Goal: Feedback & Contribution: Contribute content

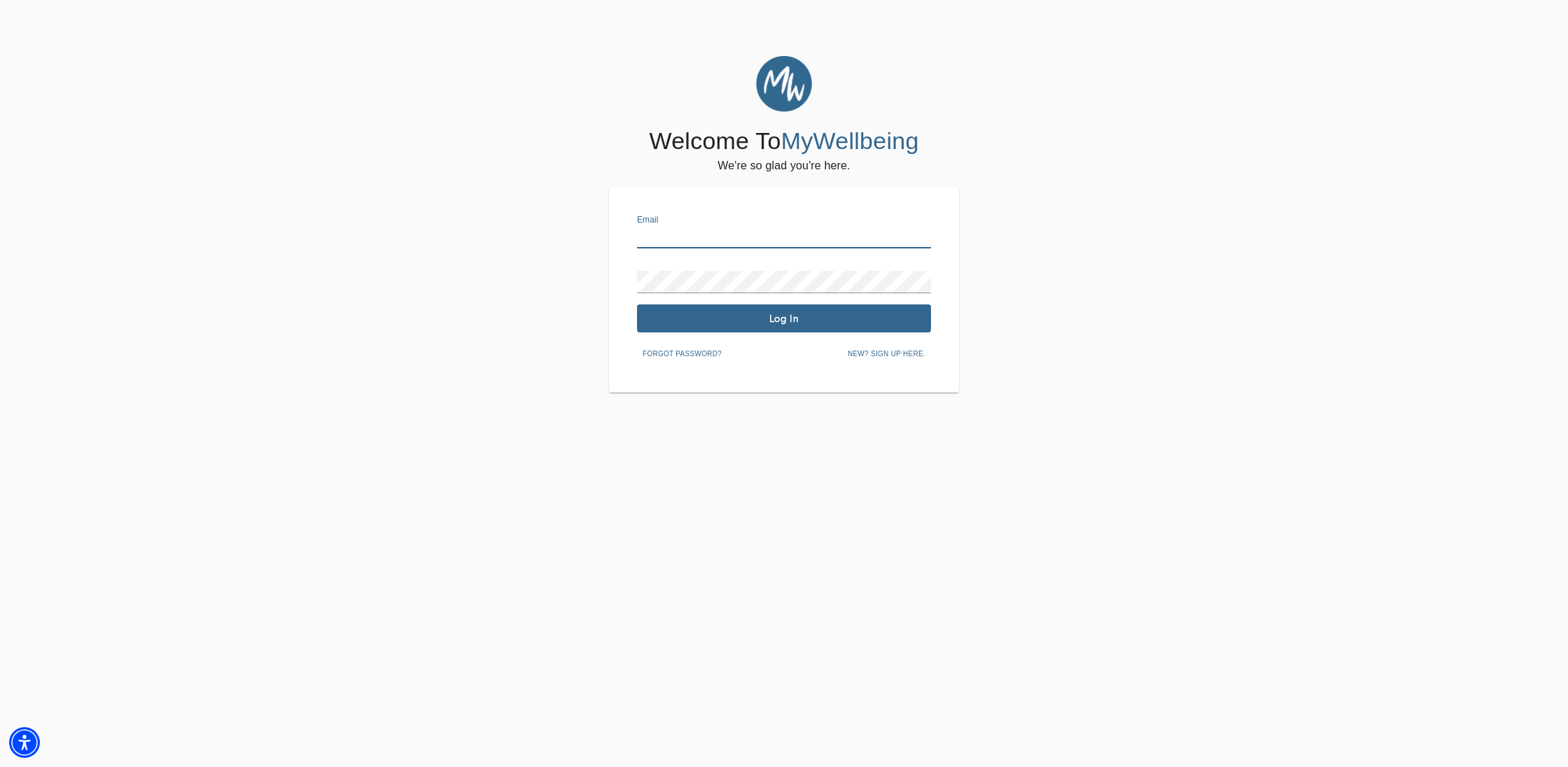
type input "[EMAIL_ADDRESS][DOMAIN_NAME]"
click at [776, 314] on span "Log In" at bounding box center [784, 319] width 283 height 13
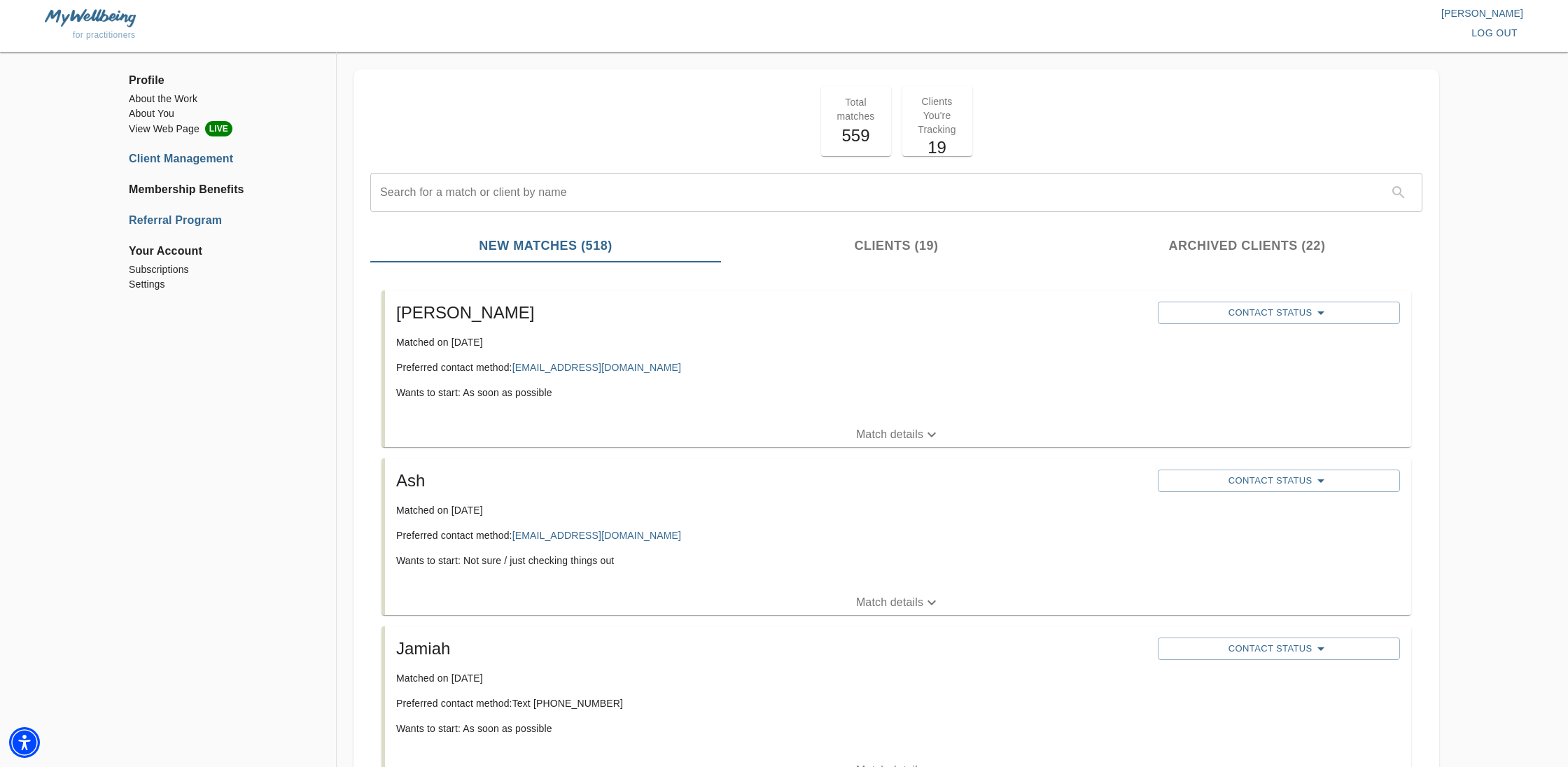
click at [199, 221] on li "Referral Program" at bounding box center [223, 220] width 190 height 17
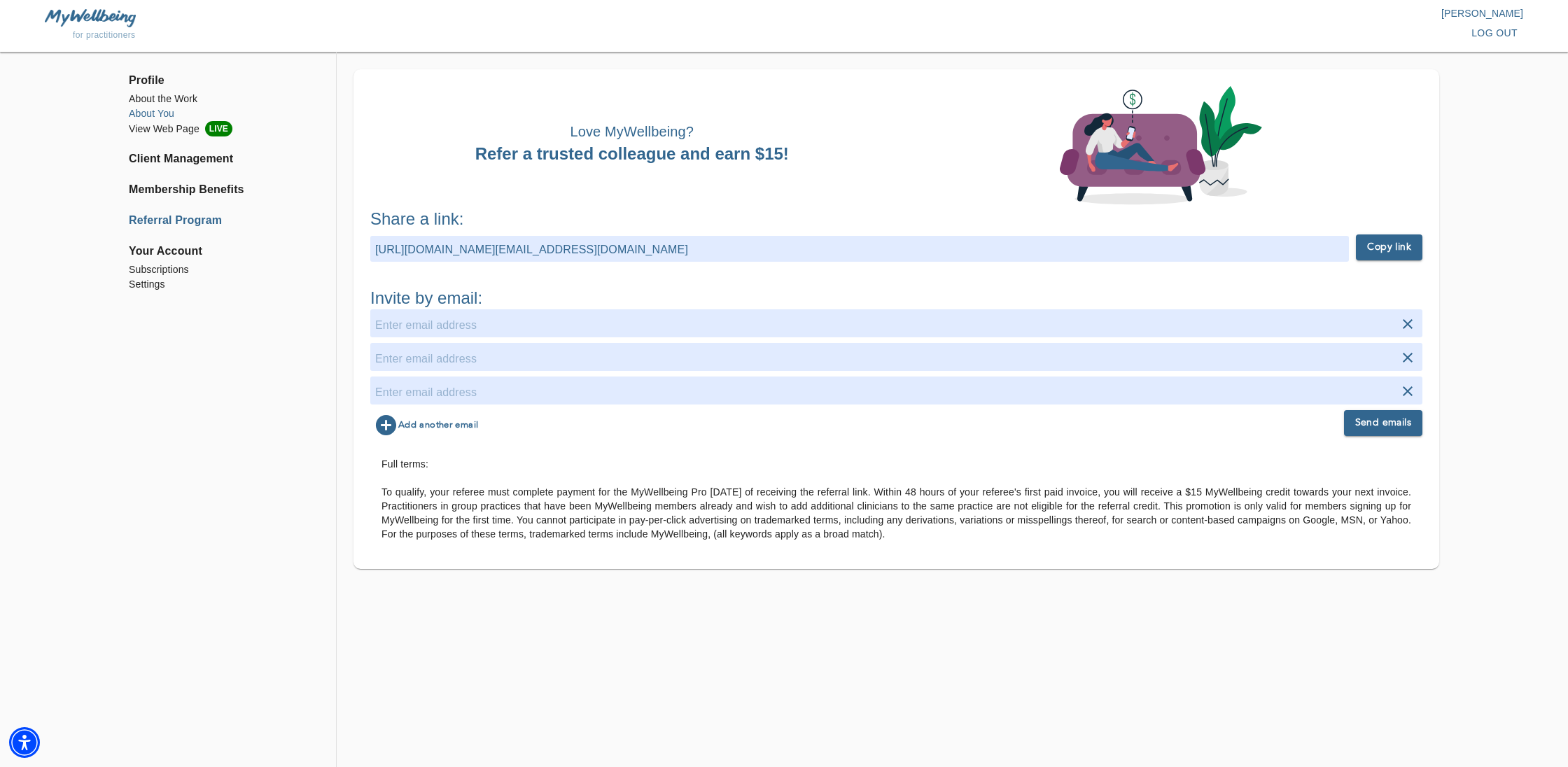
click at [170, 115] on li "About You" at bounding box center [223, 114] width 190 height 15
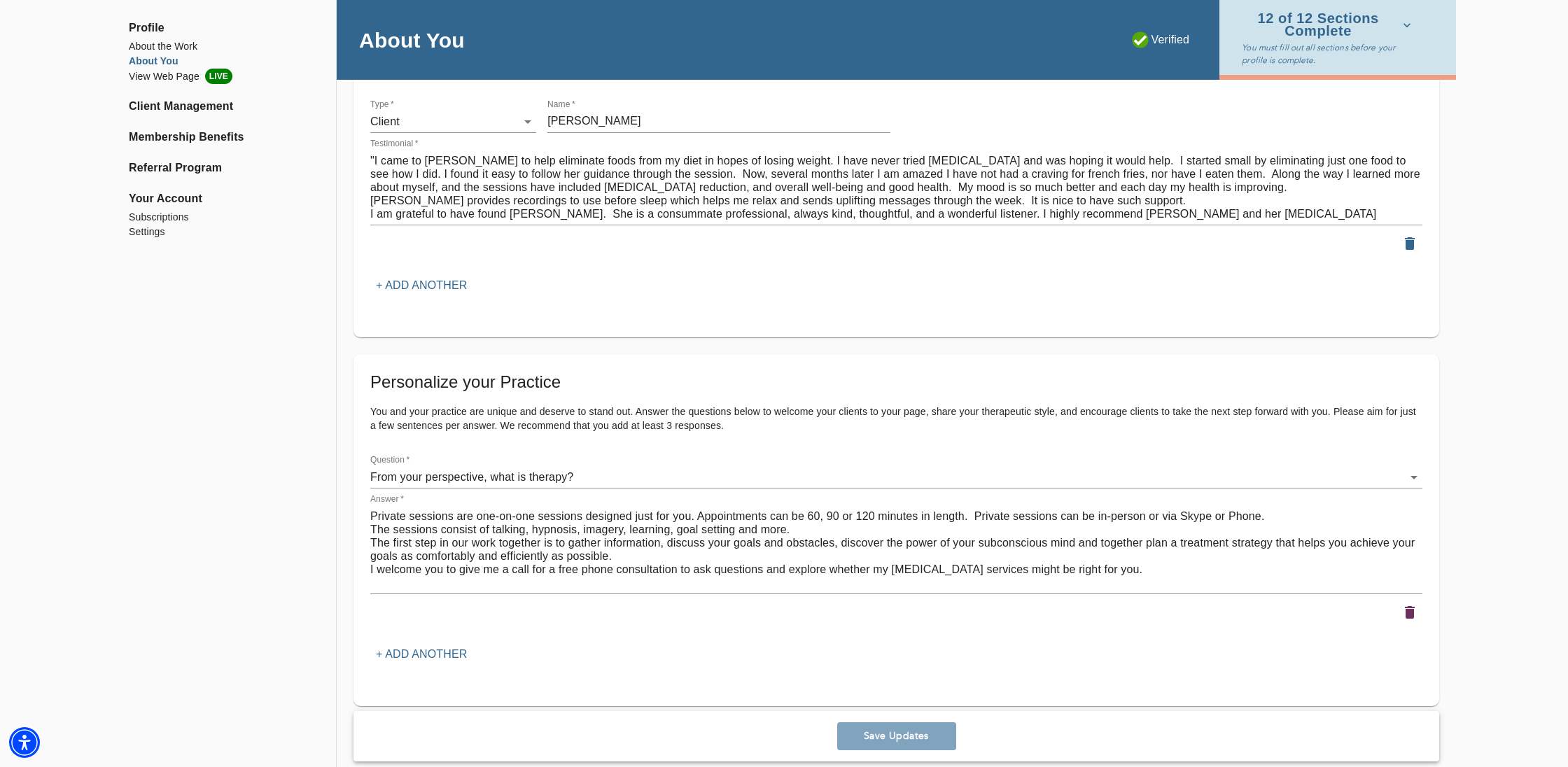
scroll to position [1686, 0]
click at [431, 279] on p "+ Add another" at bounding box center [422, 287] width 91 height 17
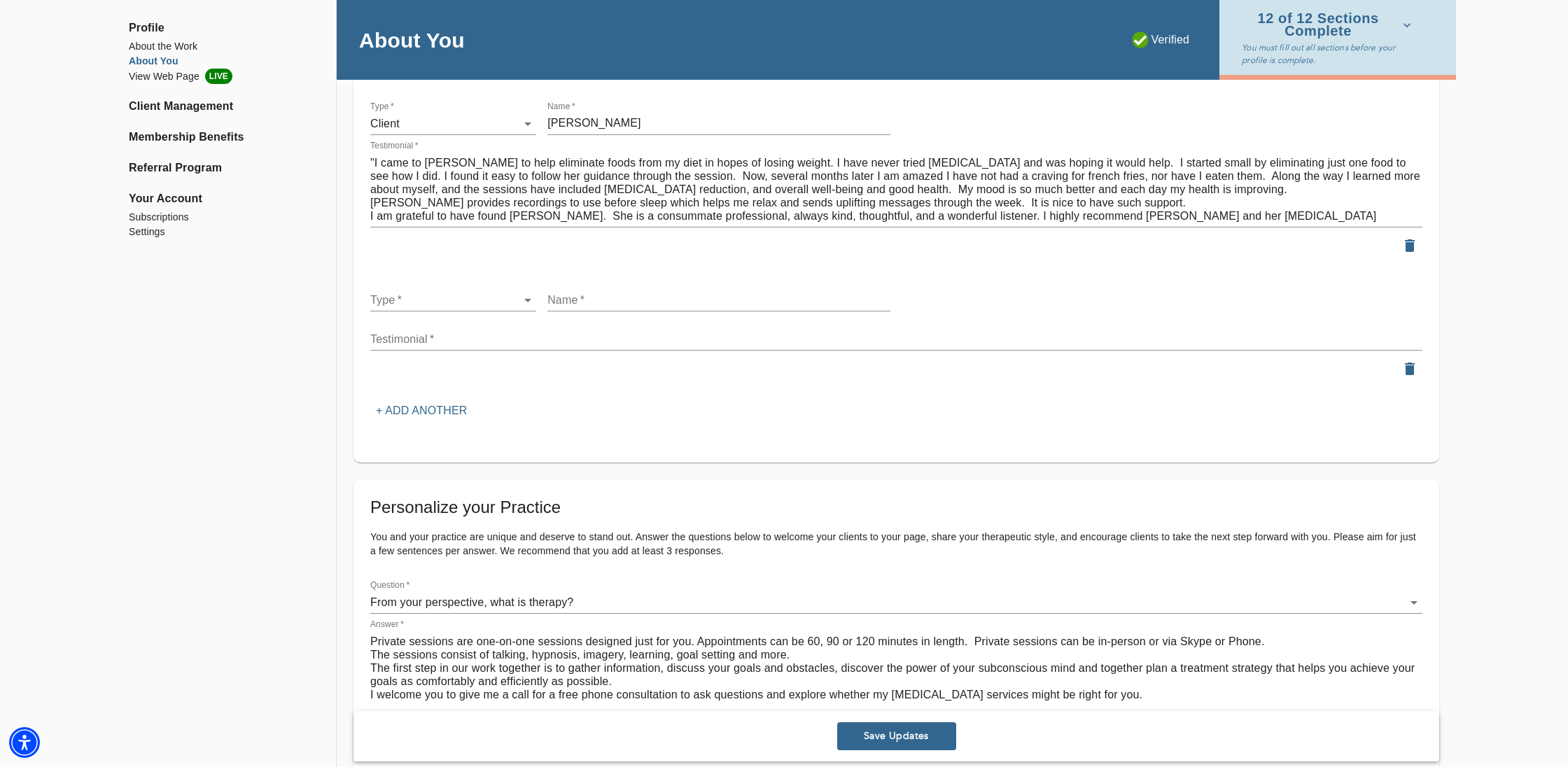
click at [522, 292] on li "Client" at bounding box center [453, 292] width 166 height 25
type input "client"
click at [593, 291] on input "text" at bounding box center [719, 300] width 343 height 22
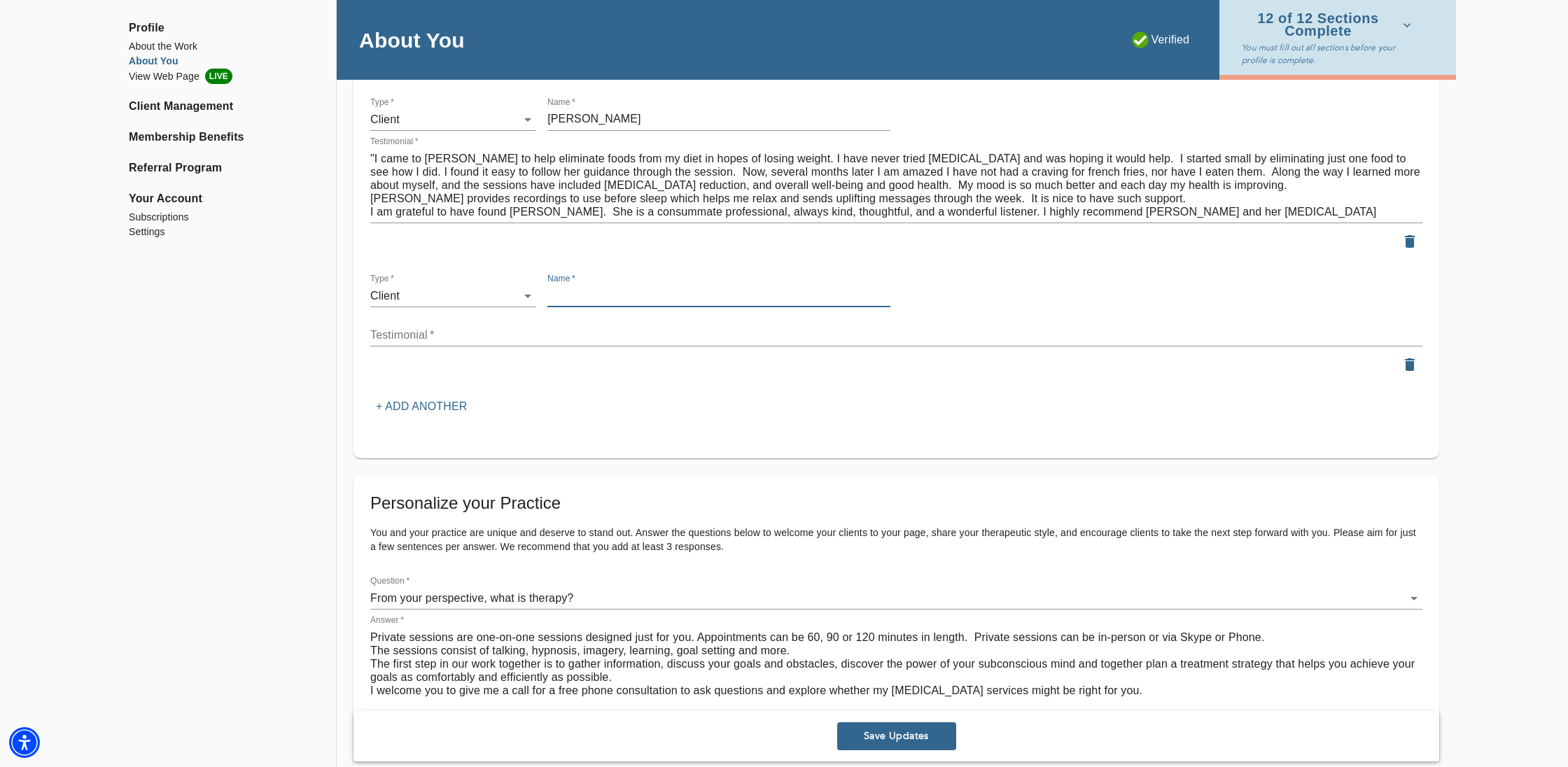
scroll to position [1690, 0]
type input "[PERSON_NAME]"
click at [378, 328] on textarea at bounding box center [896, 335] width 1052 height 13
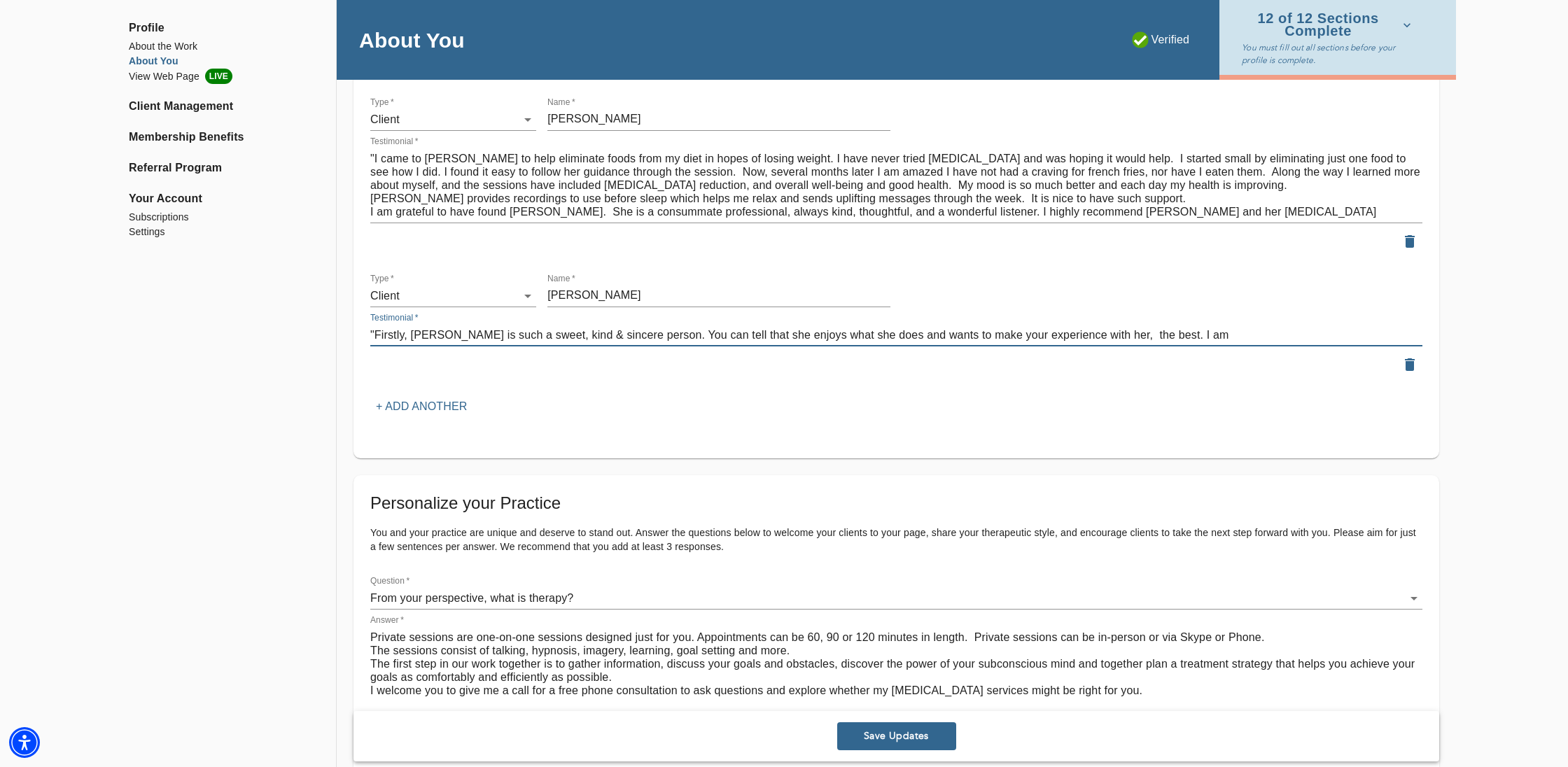
type textarea ""Firstly, [PERSON_NAME] is such a sweet, kind & sincere person. You can tell th…"
drag, startPoint x: 644, startPoint y: 289, endPoint x: 543, endPoint y: 289, distance: 101.0
click at [543, 289] on div "Name   * [PERSON_NAME]" at bounding box center [719, 290] width 354 height 45
type input "[PERSON_NAME]"
click at [1176, 328] on textarea ""Firstly, [PERSON_NAME] is such a sweet, kind & sincere person. You can tell th…" at bounding box center [896, 335] width 1052 height 13
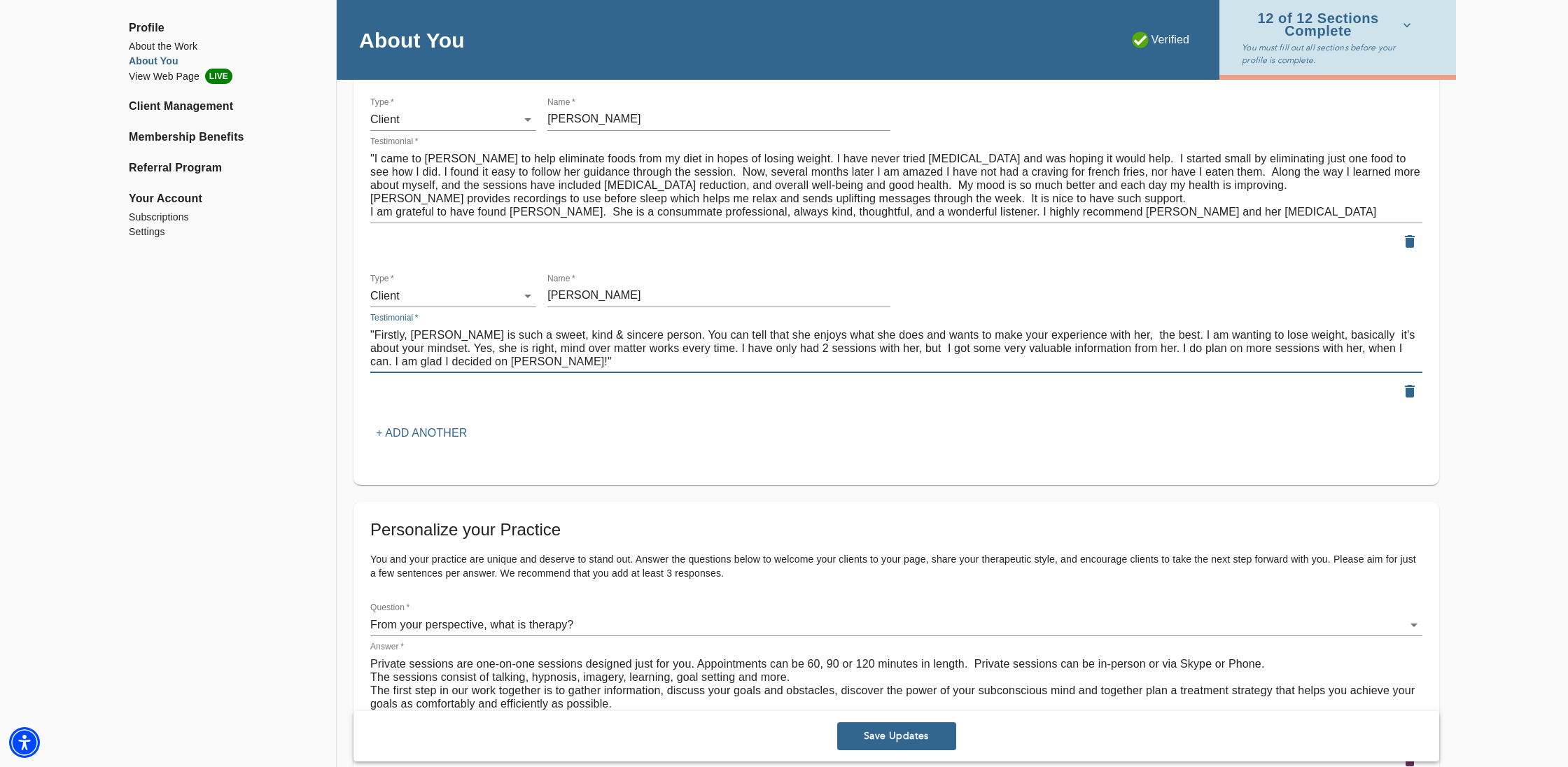
scroll to position [1688, 0]
type textarea ""Firstly, [PERSON_NAME] is such a sweet, kind & sincere person. You can tell th…"
click at [653, 422] on div "Testimonials Testimonials from clients and colleagues are proven to help client…" at bounding box center [896, 232] width 1052 height 433
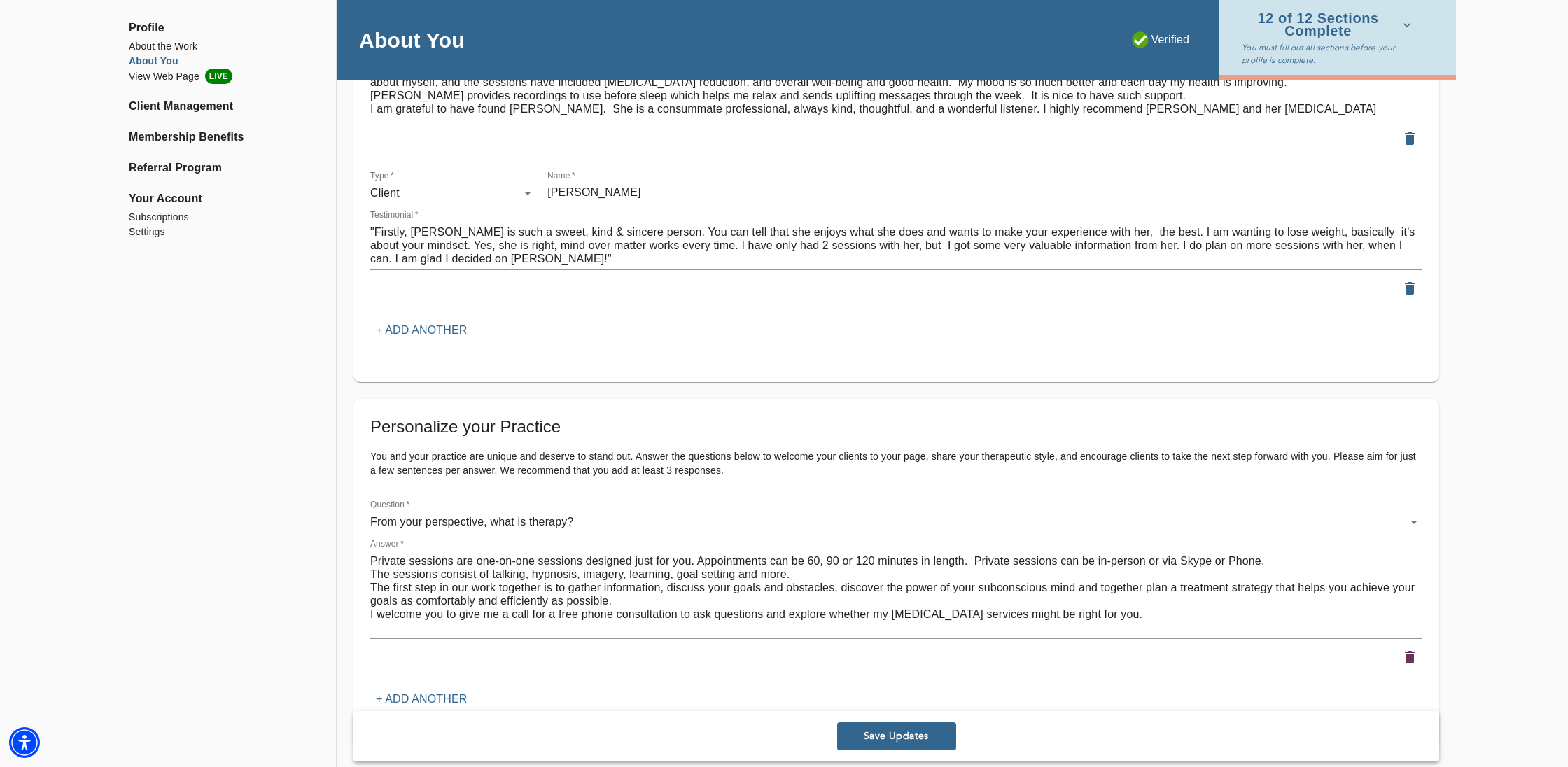
scroll to position [1796, 0]
click at [426, 319] on p "+ Add another" at bounding box center [422, 327] width 91 height 17
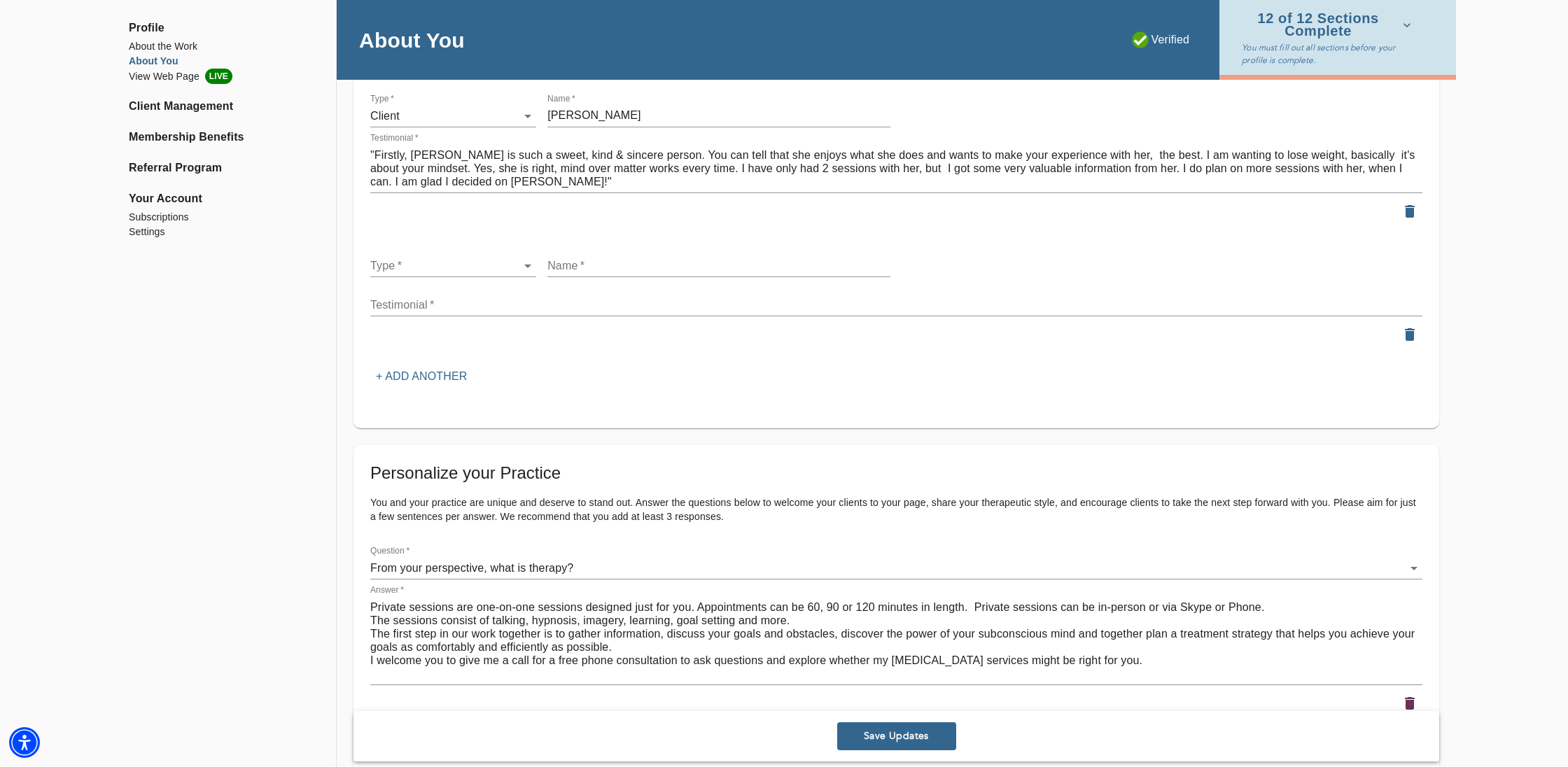
scroll to position [1871, 0]
click at [425, 367] on p "+ Add another" at bounding box center [422, 375] width 91 height 17
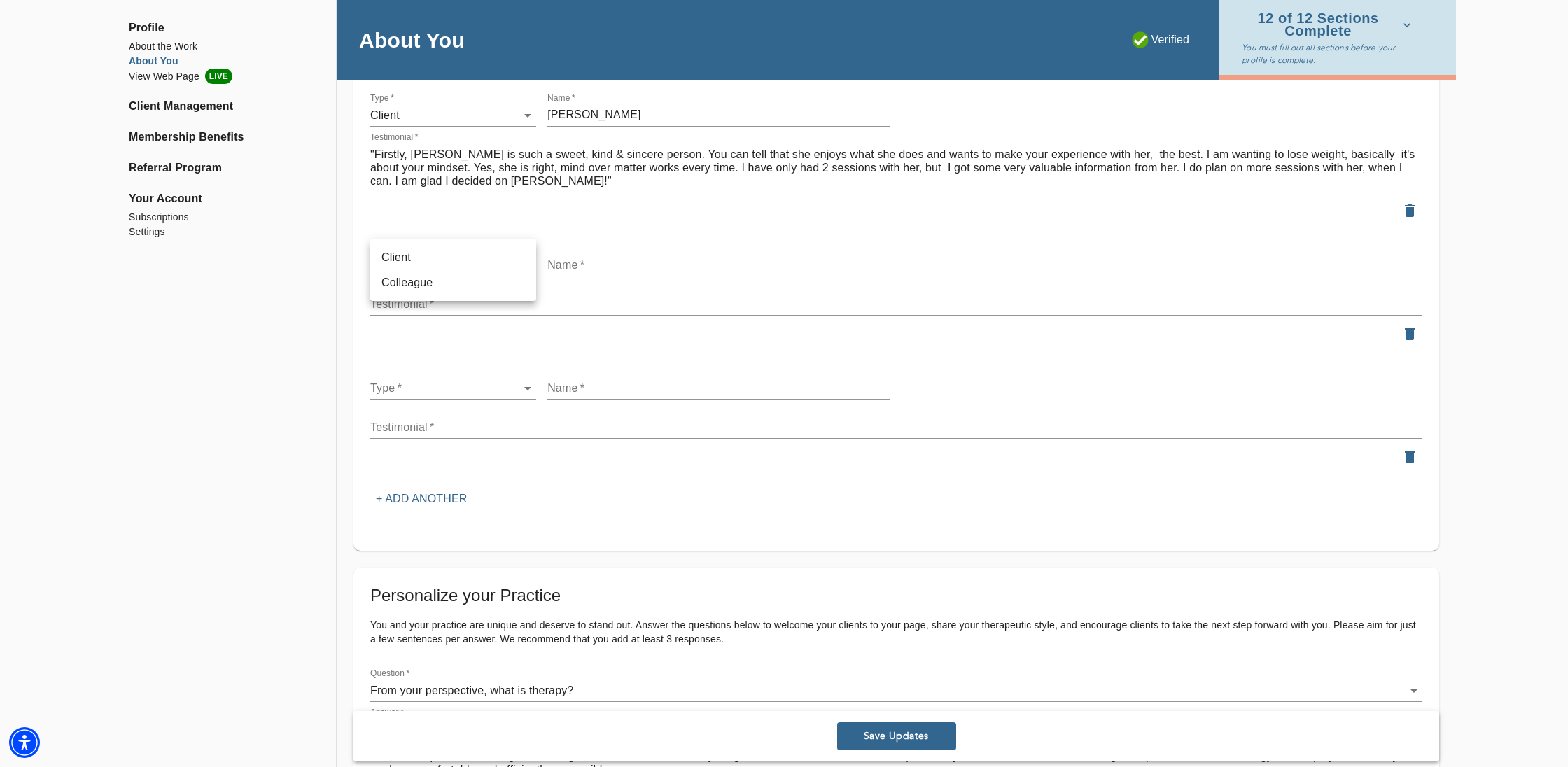
click at [464, 259] on li "Client" at bounding box center [453, 257] width 166 height 25
type input "client"
click at [614, 254] on input "text" at bounding box center [719, 265] width 343 height 22
type input "[PERSON_NAME]"
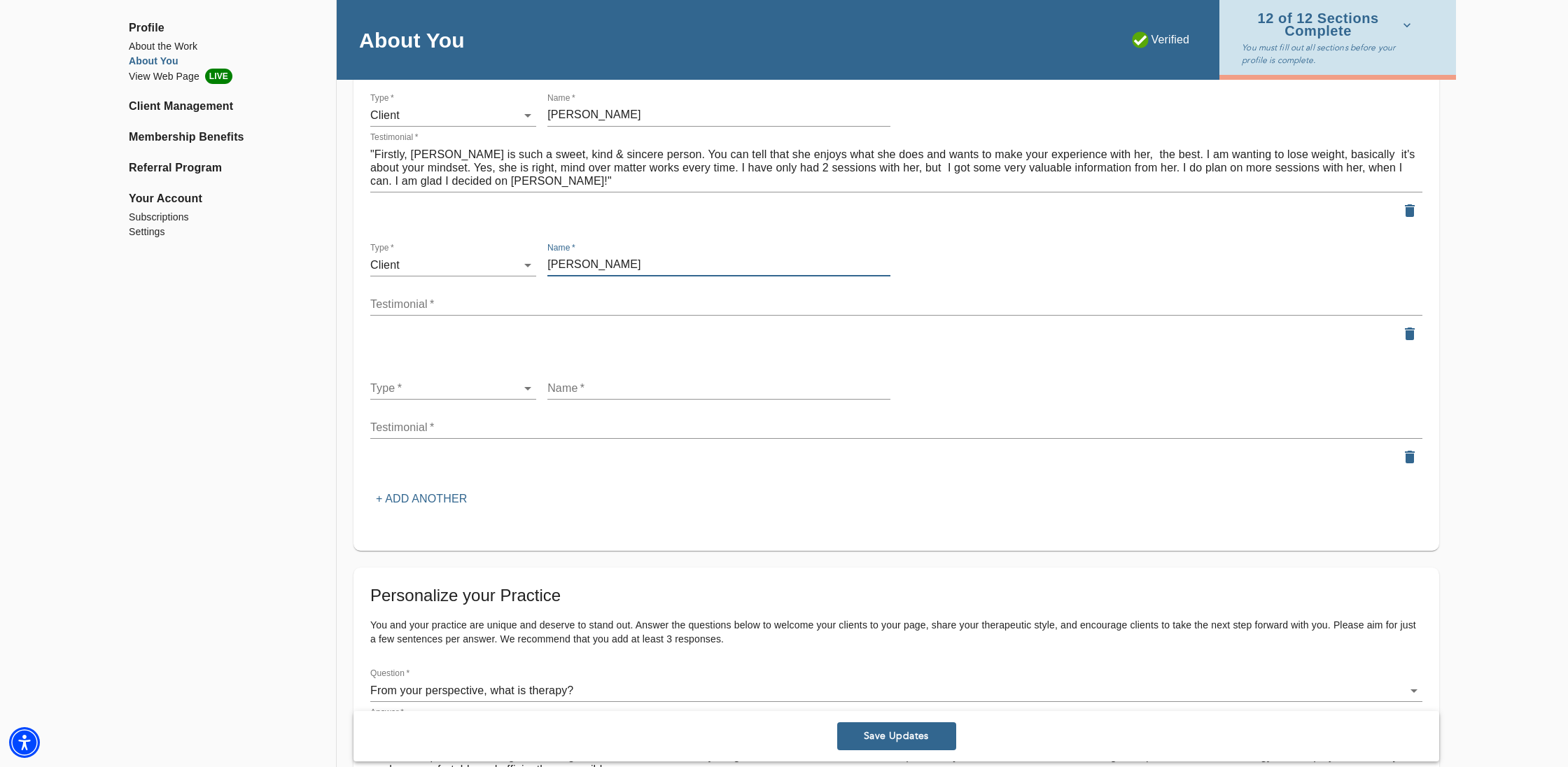
click at [373, 298] on textarea at bounding box center [896, 304] width 1052 height 13
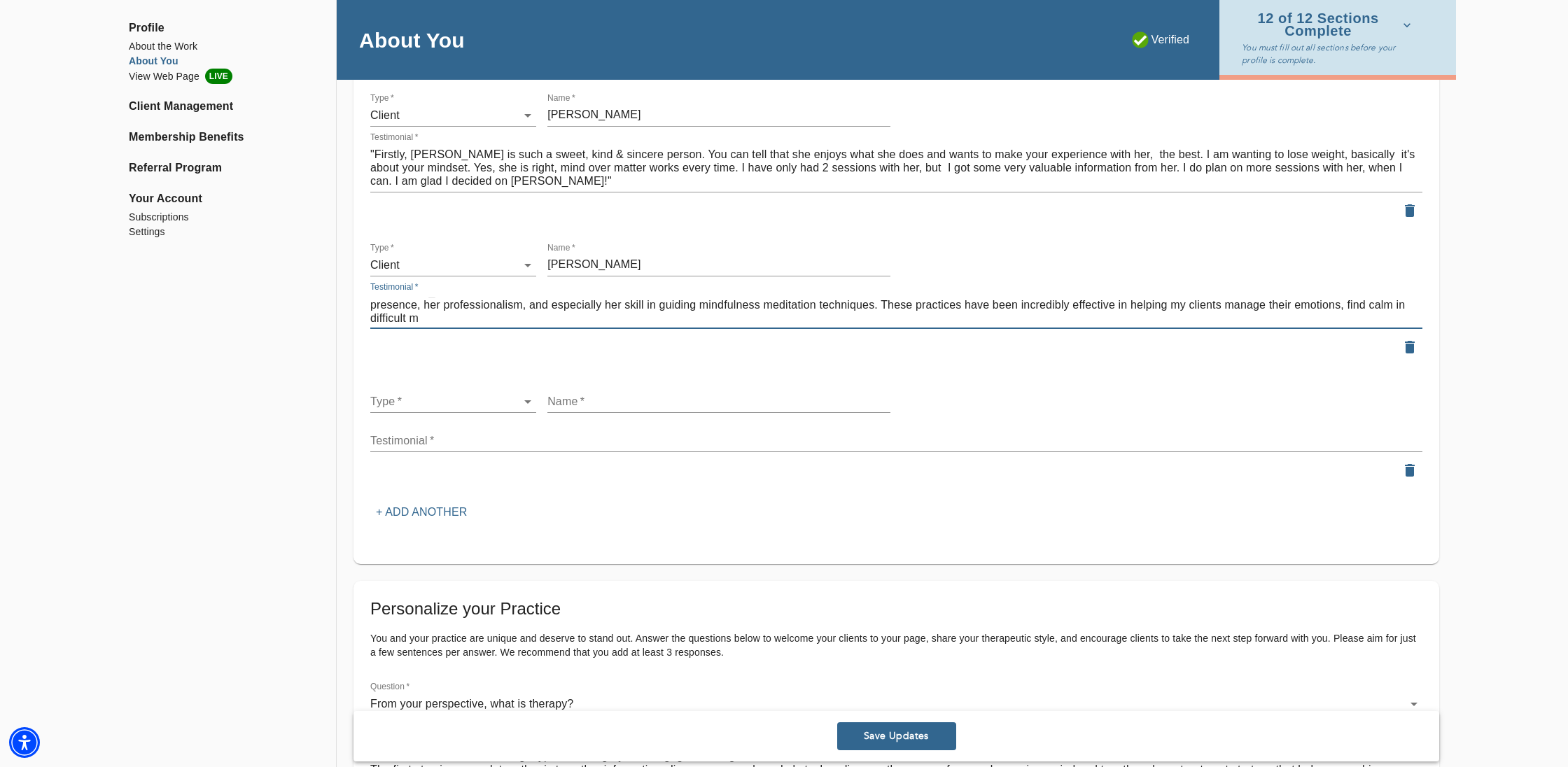
scroll to position [0, 0]
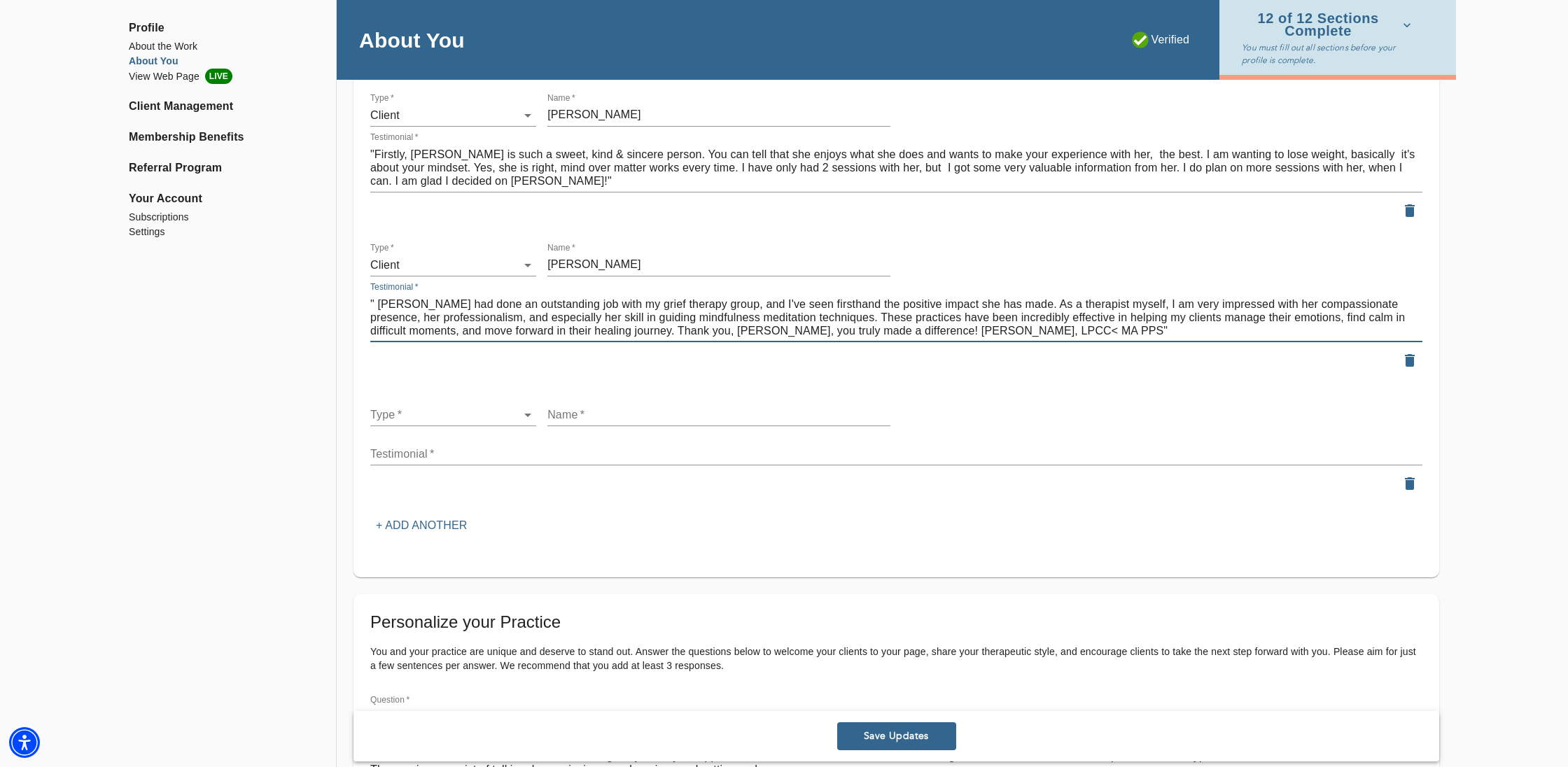
click at [1000, 323] on textarea "" [PERSON_NAME] had done an outstanding job with my grief therapy group, and I'…" at bounding box center [896, 317] width 1052 height 40
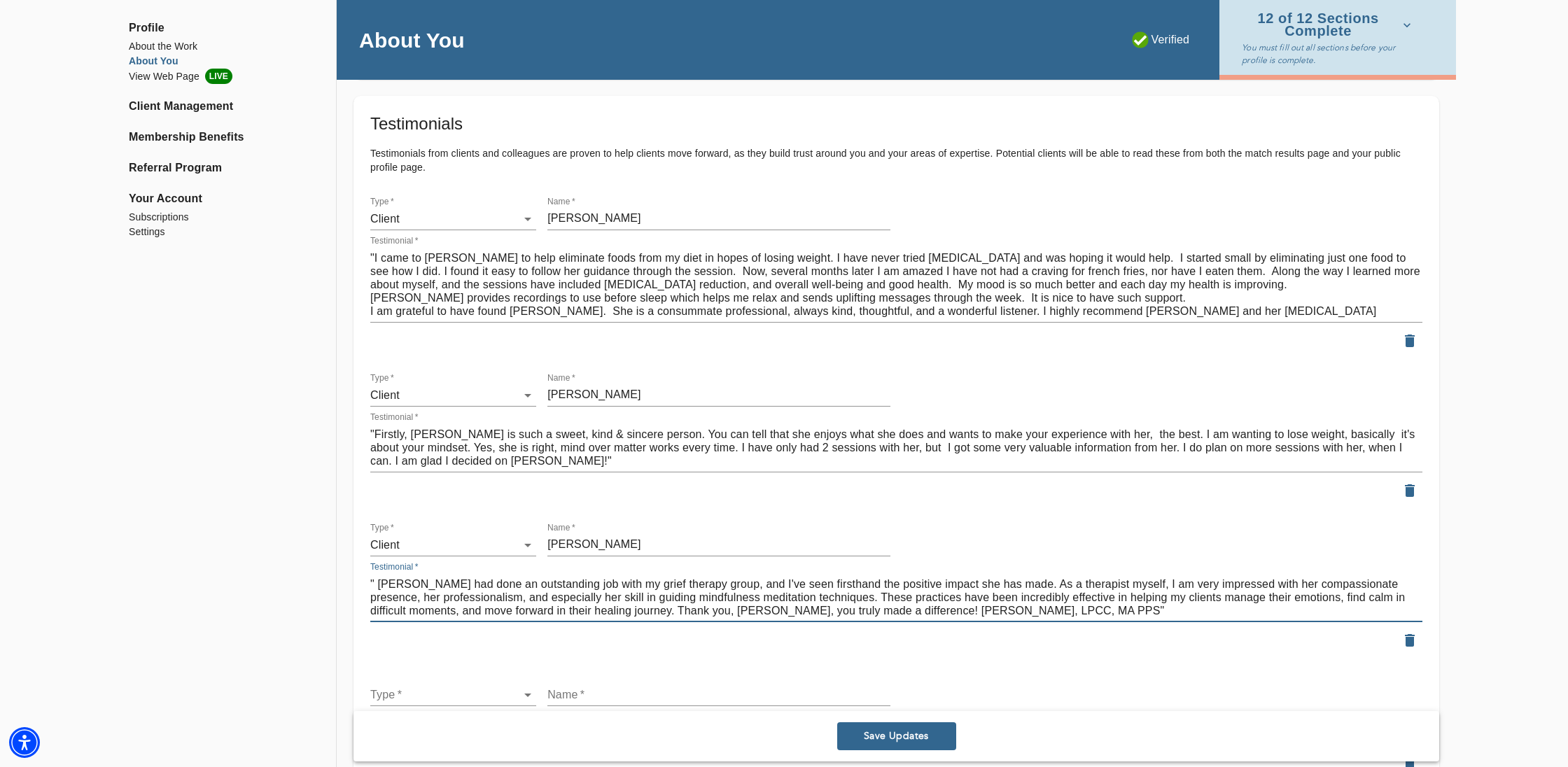
scroll to position [1591, 0]
type textarea "" [PERSON_NAME] had done an outstanding job with my grief therapy group, and I'…"
drag, startPoint x: 368, startPoint y: 247, endPoint x: 435, endPoint y: 271, distance: 71.2
click at [471, 274] on div "Testimonial   * "I came to [PERSON_NAME] to help eliminate foods from my diet i…" at bounding box center [896, 279] width 1058 height 93
click at [370, 248] on div "Testimonial   * "I came to [PERSON_NAME] to help eliminate foods from my diet i…" at bounding box center [896, 279] width 1058 height 93
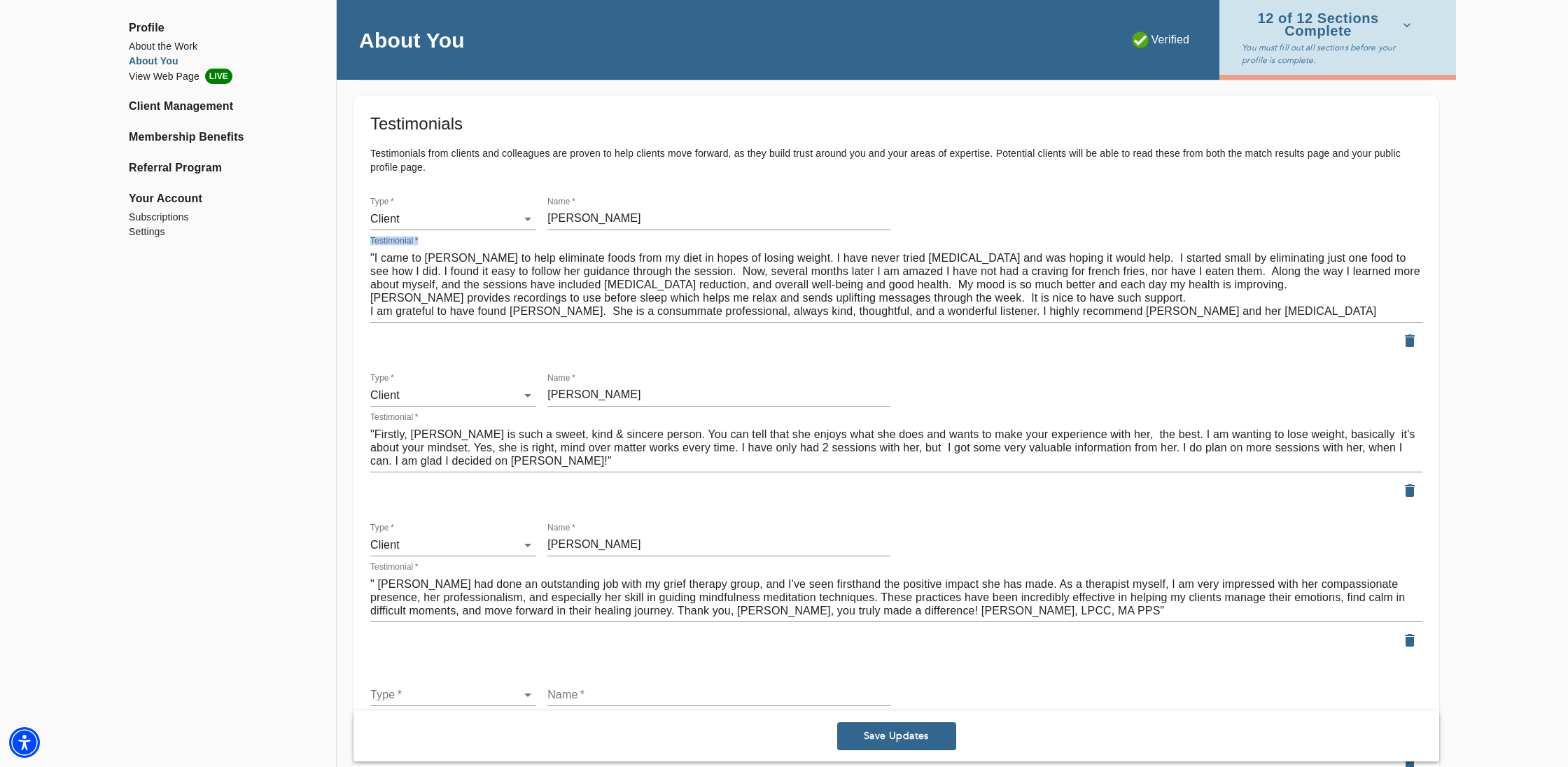
drag, startPoint x: 387, startPoint y: 251, endPoint x: 468, endPoint y: 289, distance: 89.5
click at [470, 290] on div "Testimonial   * "I came to [PERSON_NAME] to help eliminate foods from my diet i…" at bounding box center [896, 279] width 1058 height 93
drag, startPoint x: 1411, startPoint y: 303, endPoint x: 589, endPoint y: 239, distance: 824.5
click at [589, 239] on div "Testimonial   * "I came to [PERSON_NAME] to help eliminate foods from my diet i…" at bounding box center [896, 279] width 1052 height 87
click at [1411, 334] on icon "button" at bounding box center [1409, 340] width 10 height 12
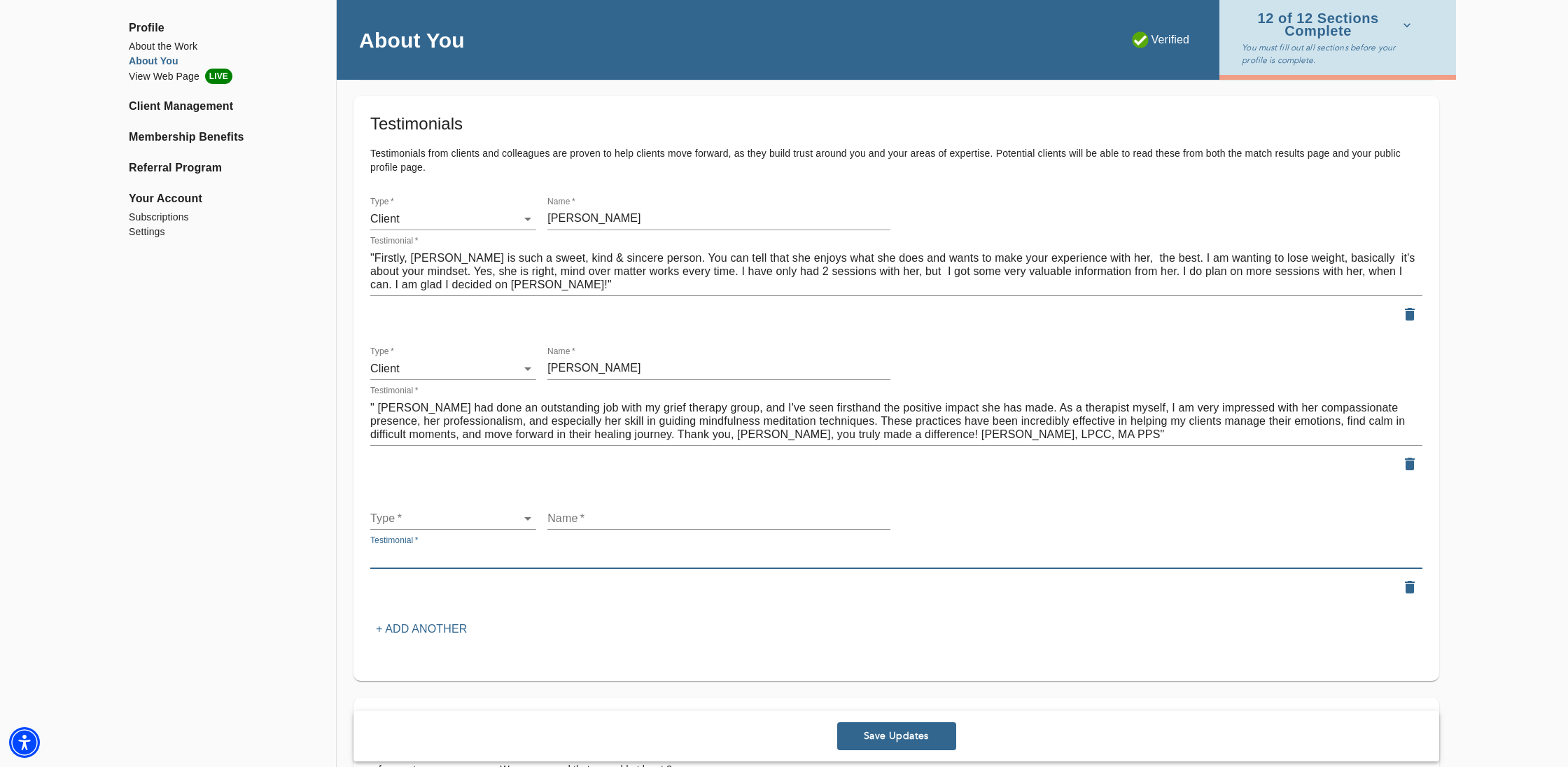
click at [400, 555] on textarea at bounding box center [896, 558] width 1052 height 13
paste textarea ""I came to [PERSON_NAME] to help eliminate foods from my diet in hopes of losin…"
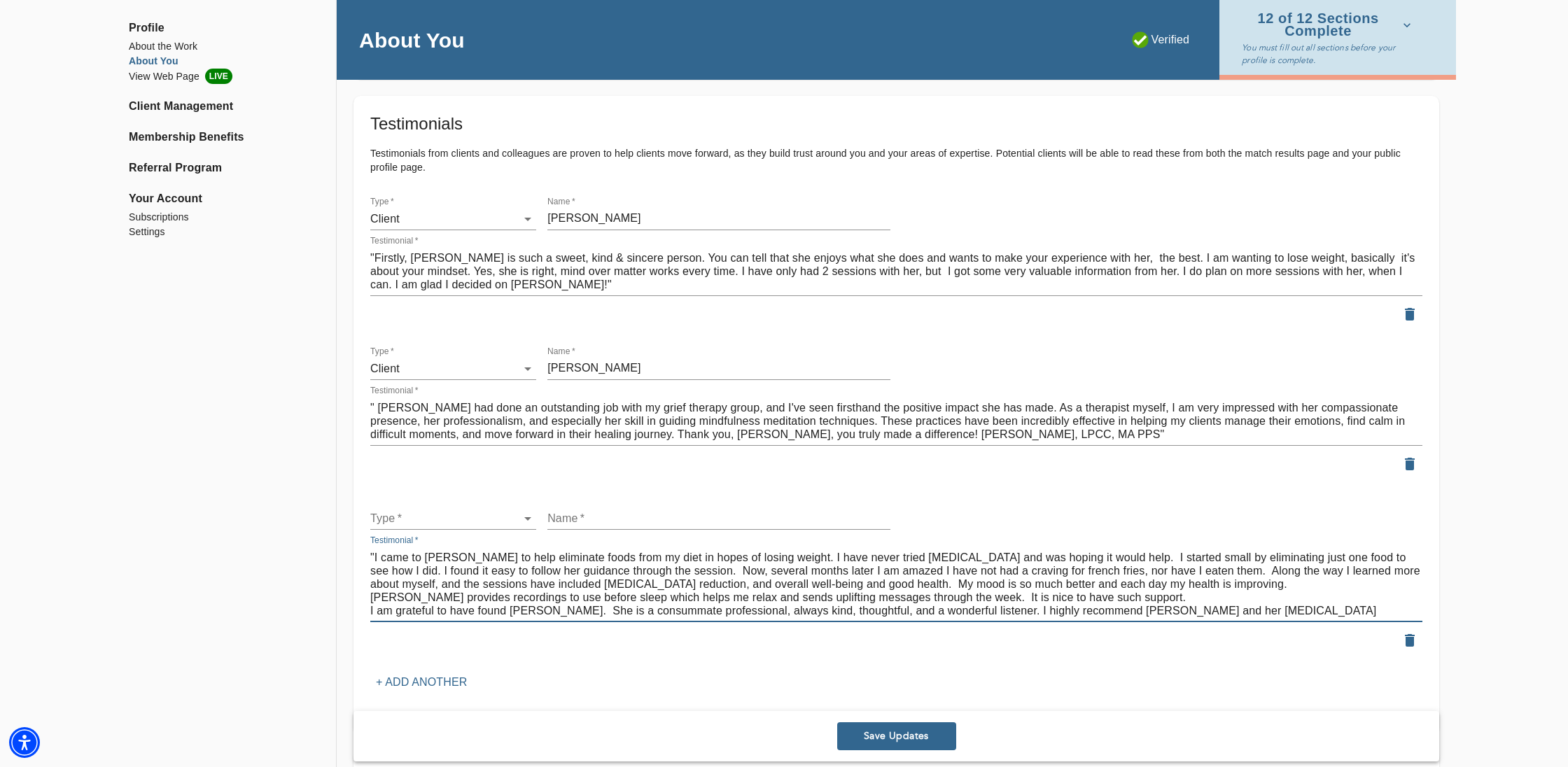
type textarea ""I came to [PERSON_NAME] to help eliminate foods from my diet in hopes of losin…"
click at [475, 514] on li "Client" at bounding box center [453, 511] width 166 height 25
type input "client"
click at [611, 508] on input "text" at bounding box center [719, 519] width 343 height 22
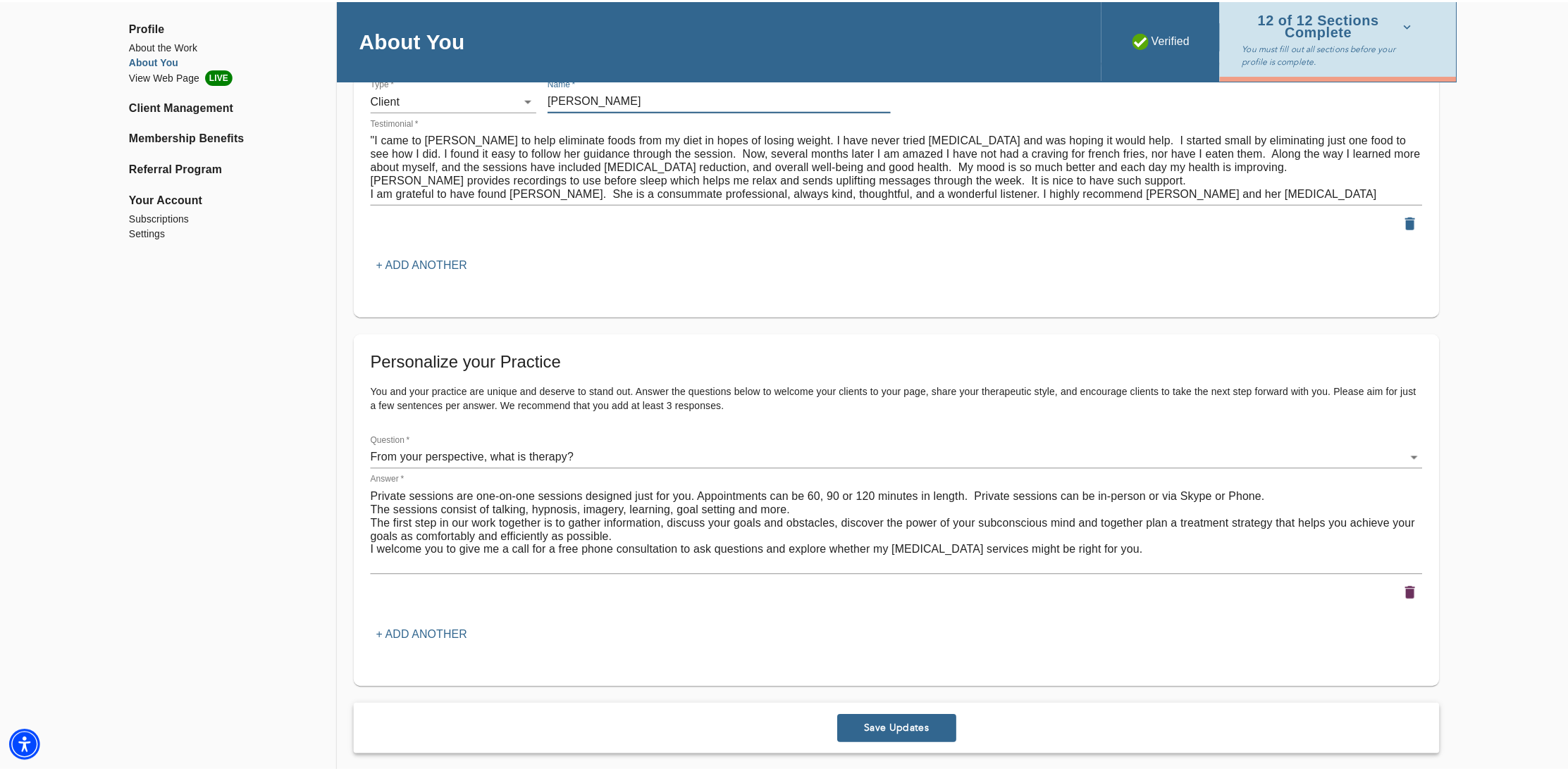
scroll to position [2021, 0]
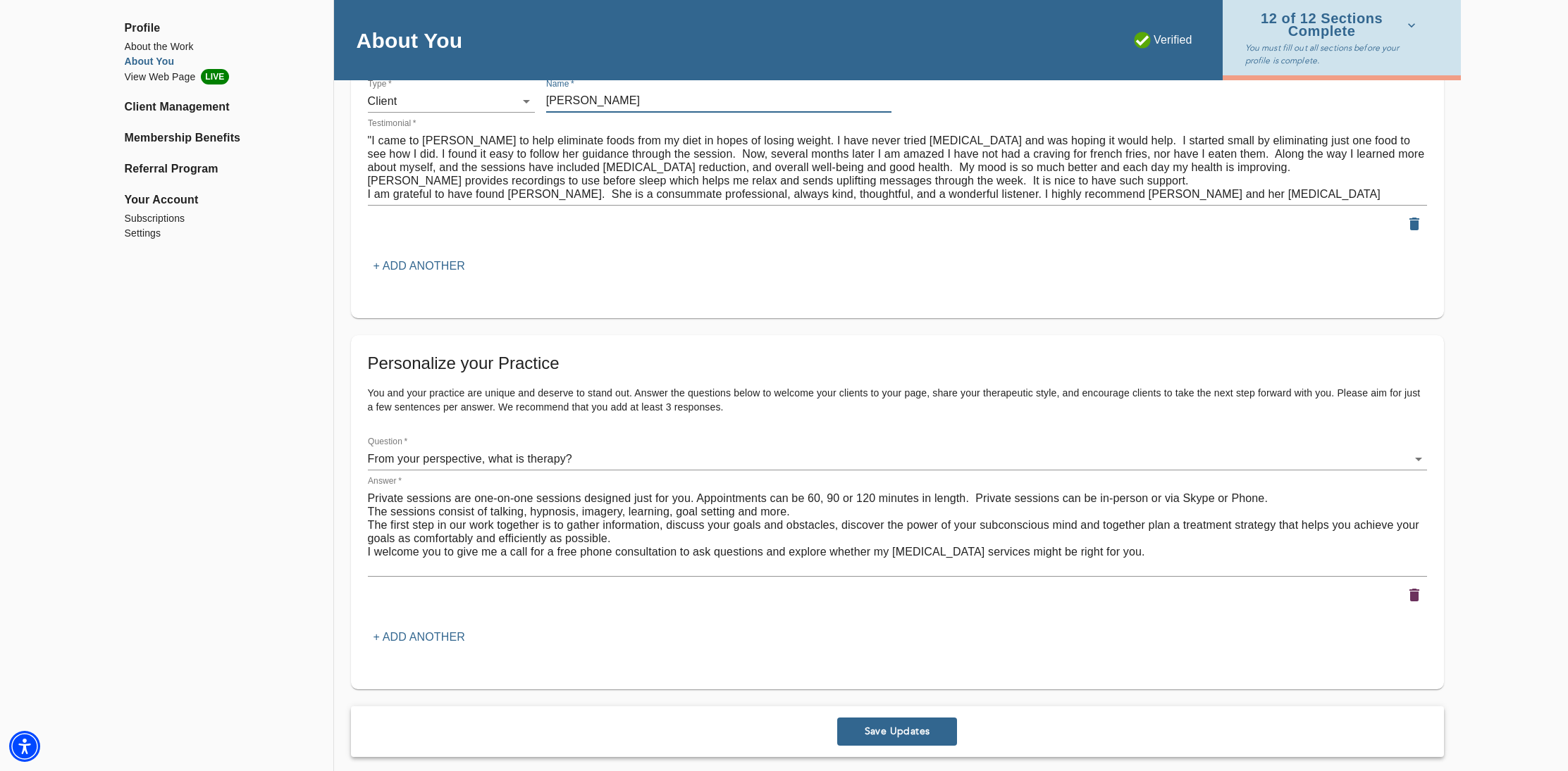
type input "[PERSON_NAME]"
click at [901, 724] on span "Save Updates" at bounding box center [896, 731] width 109 height 13
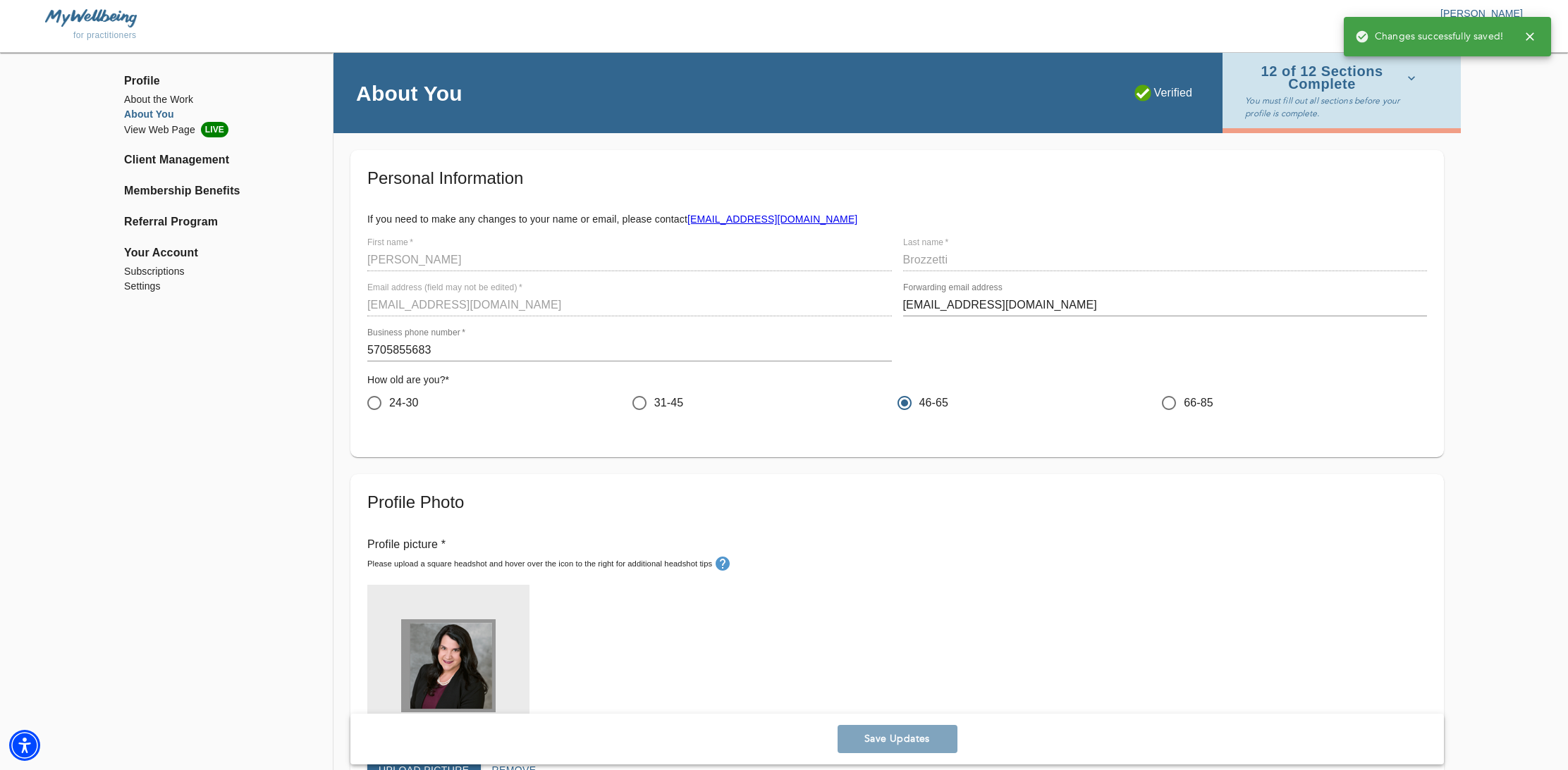
scroll to position [0, 0]
